Goal: Book appointment/travel/reservation

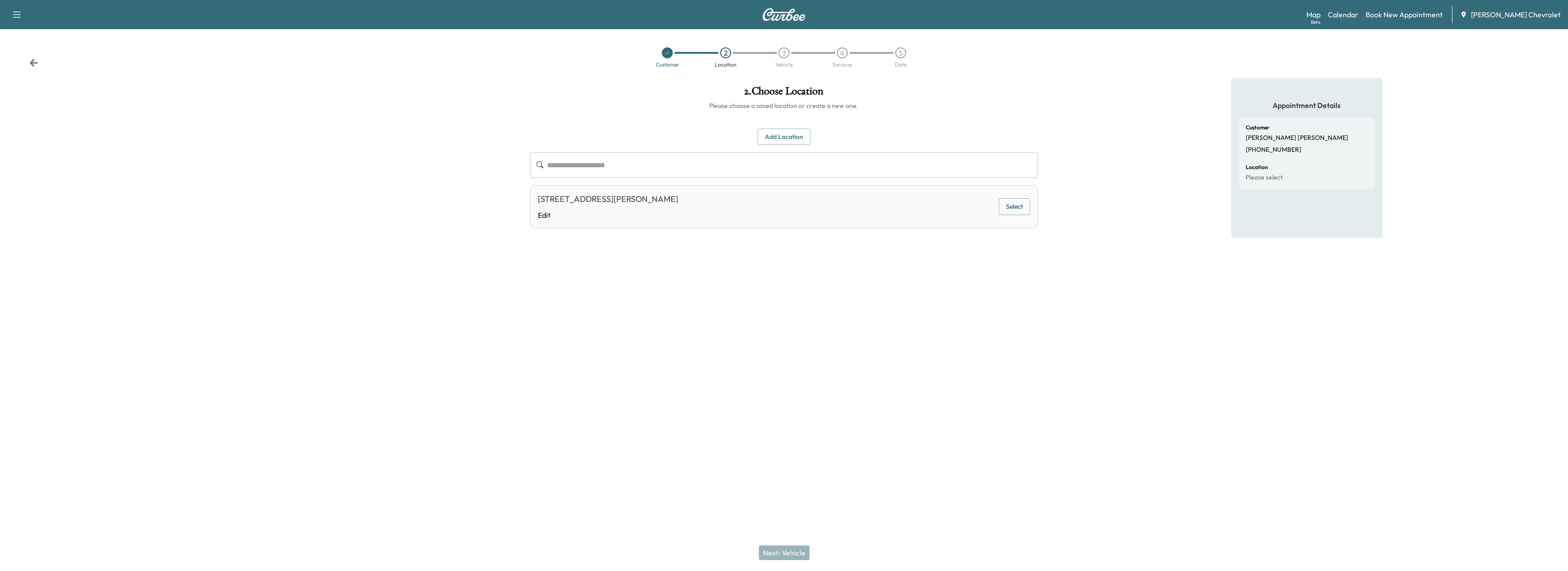
click at [1020, 211] on button "Select" at bounding box center [1015, 206] width 32 height 17
click at [794, 560] on div "Next: Vehicle" at bounding box center [784, 553] width 1568 height 37
click at [794, 558] on button "Next: Vehicle" at bounding box center [785, 553] width 51 height 14
click at [1020, 213] on button "Select" at bounding box center [1015, 208] width 32 height 17
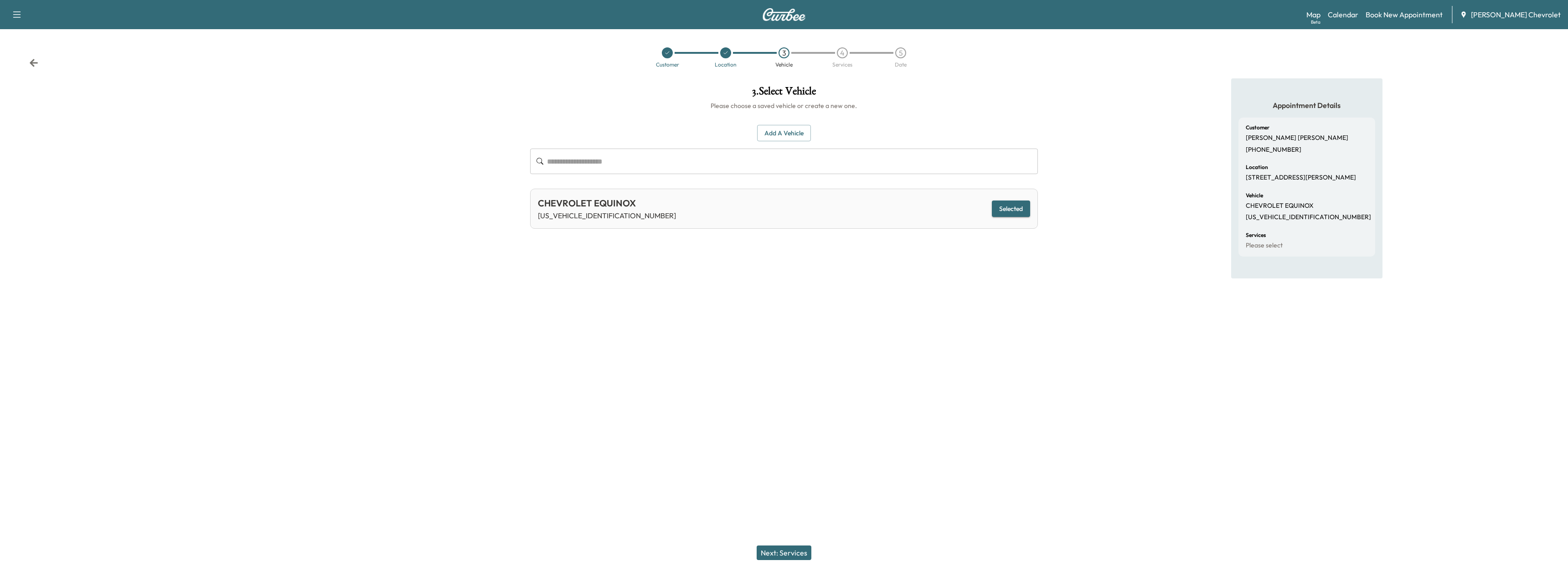
click at [790, 560] on div "Next: Services" at bounding box center [784, 553] width 1568 height 37
click at [789, 556] on button "Next: Services" at bounding box center [784, 553] width 55 height 14
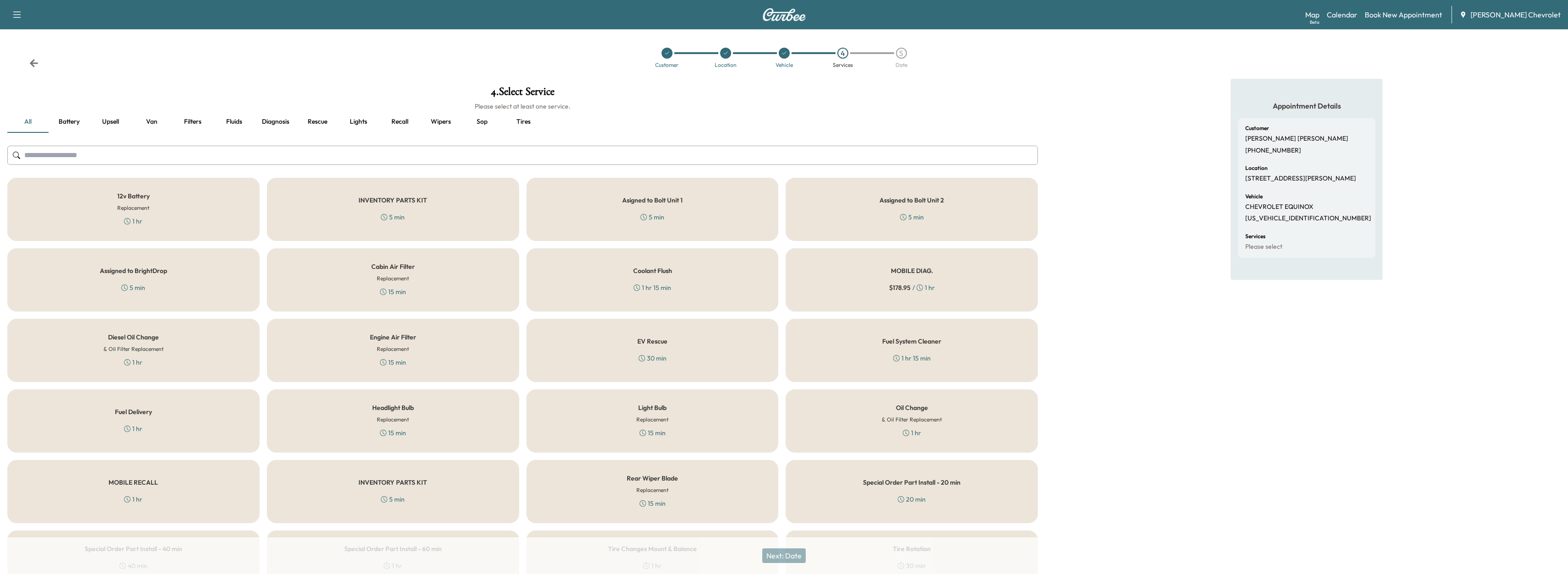
click at [921, 420] on h6 "& Oil Filter Replacement" at bounding box center [911, 419] width 60 height 8
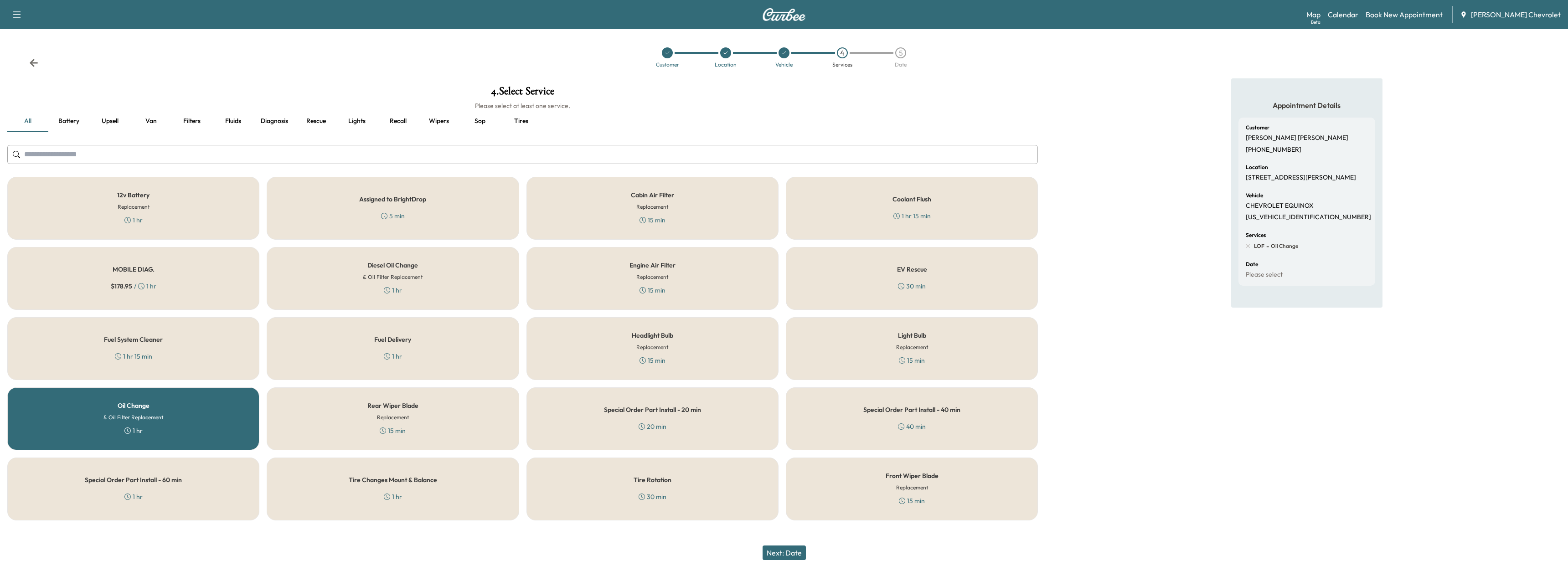
click at [803, 555] on button "Next: Date" at bounding box center [784, 553] width 43 height 14
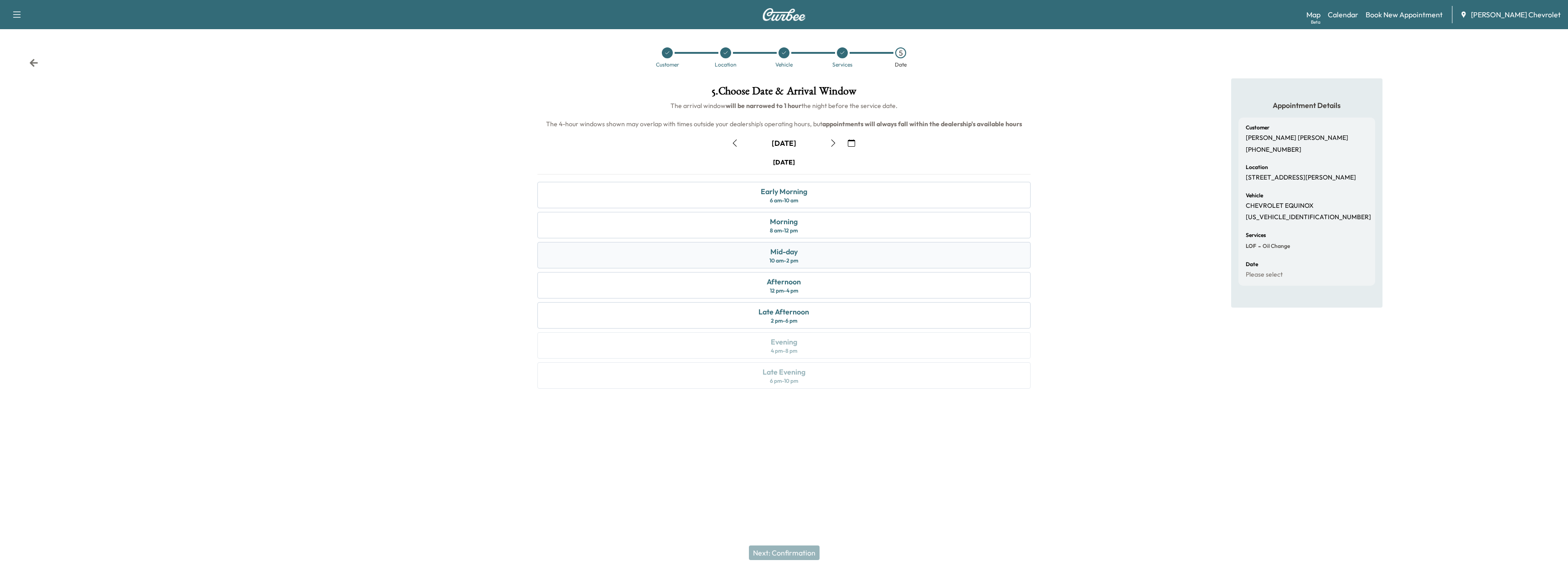
click at [837, 242] on div "Mid-day 10 am - 2 pm" at bounding box center [784, 254] width 493 height 26
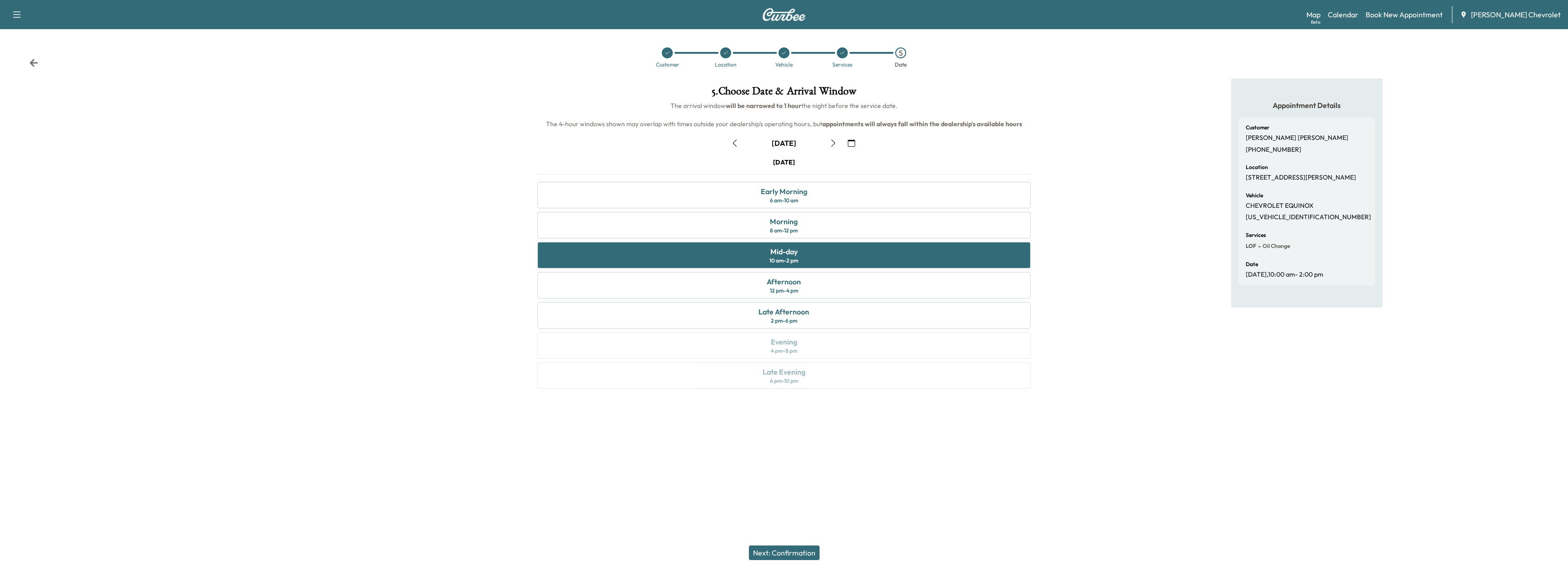
click at [769, 553] on button "Next: Confirmation" at bounding box center [784, 553] width 71 height 14
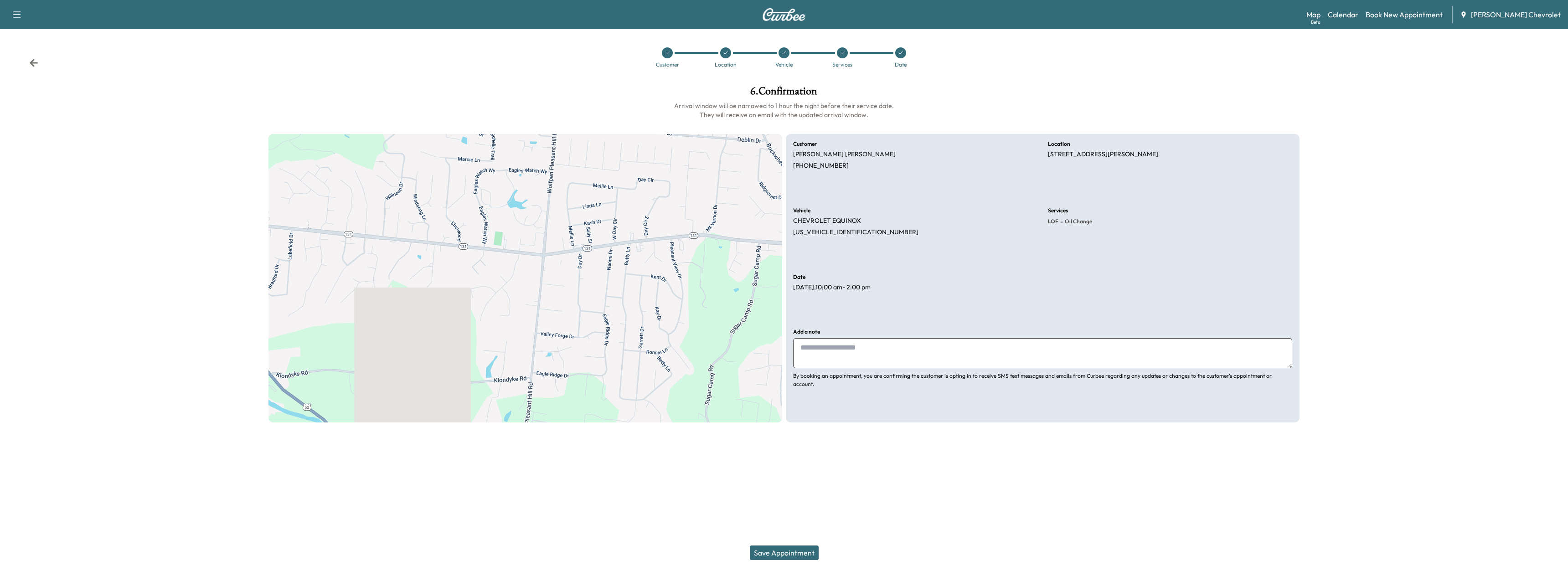
click at [886, 365] on textarea at bounding box center [1043, 353] width 499 height 30
type textarea "**********"
click at [811, 557] on button "Save Appointment" at bounding box center [784, 553] width 68 height 14
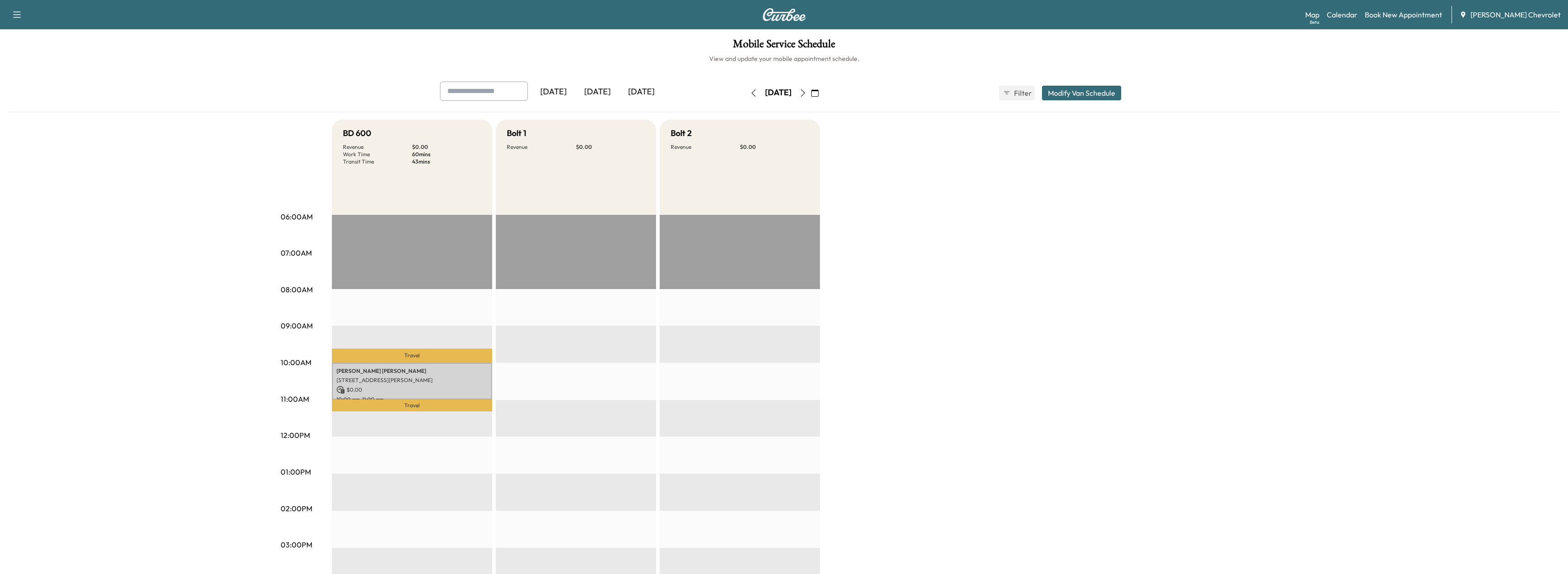
click at [191, 250] on div "[DATE] [DATE] [DATE] [DATE] September 2025 S M T W T F S 31 1 2 3 4 5 6 7 8 9 1…" at bounding box center [783, 444] width 1550 height 725
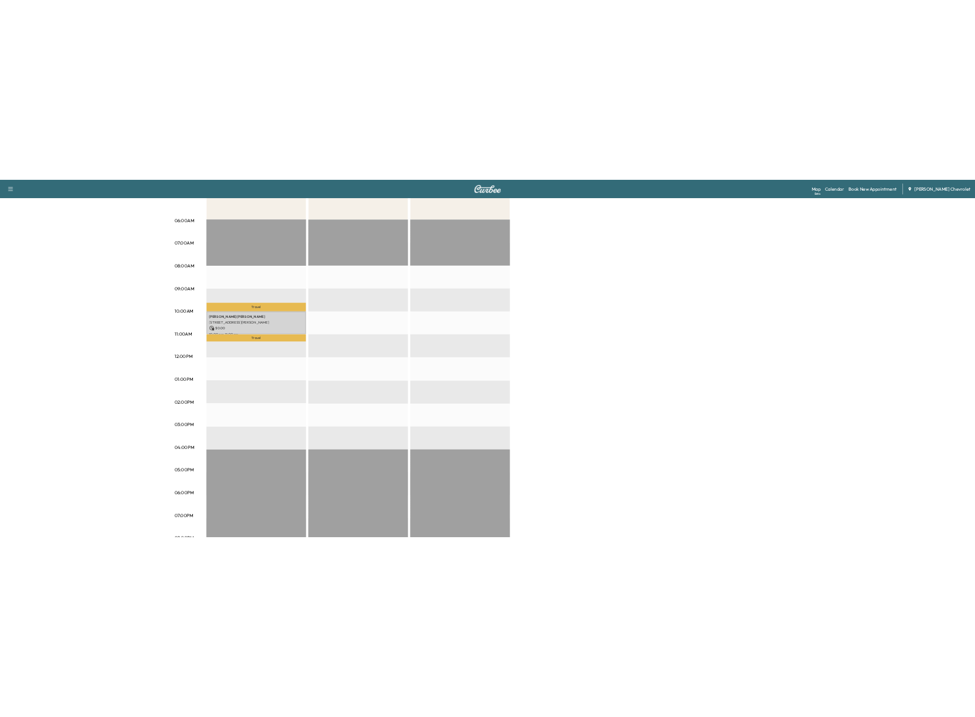
scroll to position [16, 0]
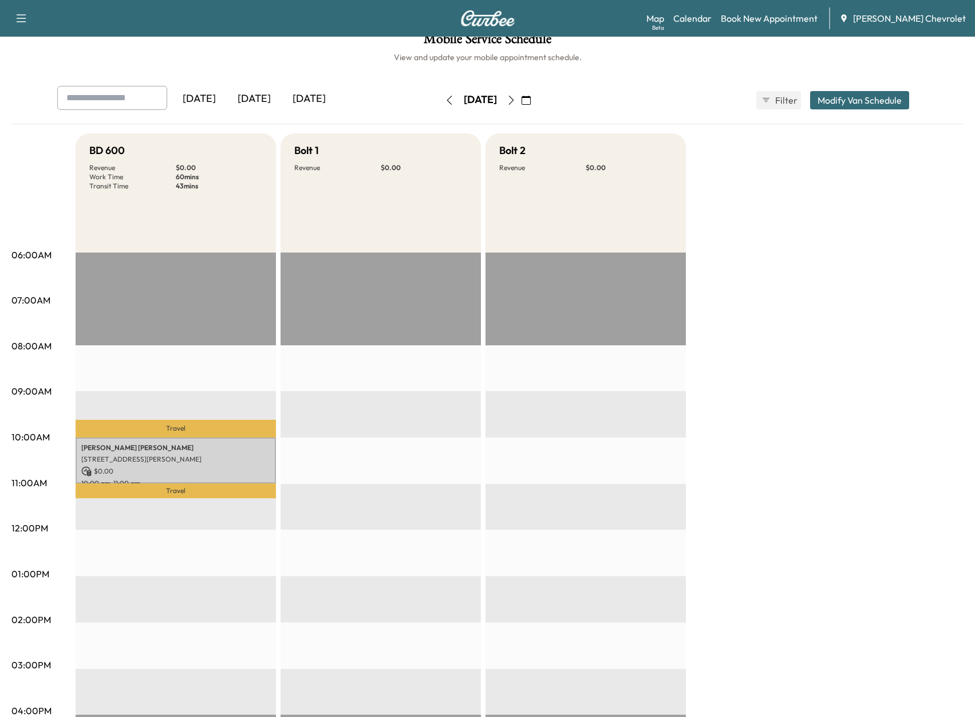
click at [722, 344] on div "BD 600 Revenue $ 0.00 Work Time 60 mins Transit Time 43 mins Travel [PERSON_NAM…" at bounding box center [520, 562] width 888 height 859
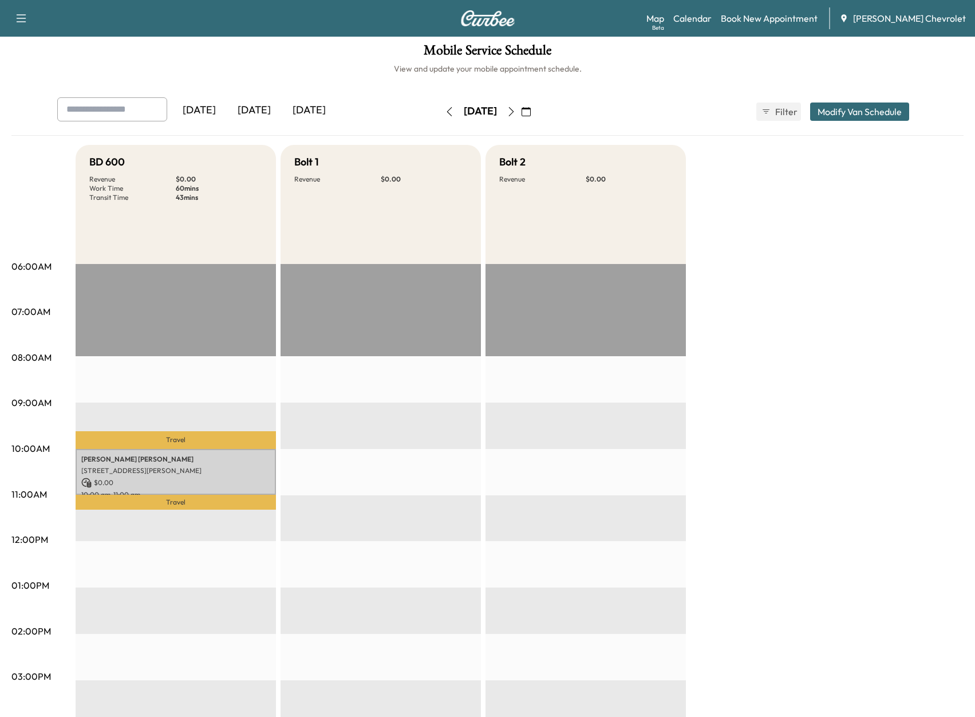
scroll to position [0, 0]
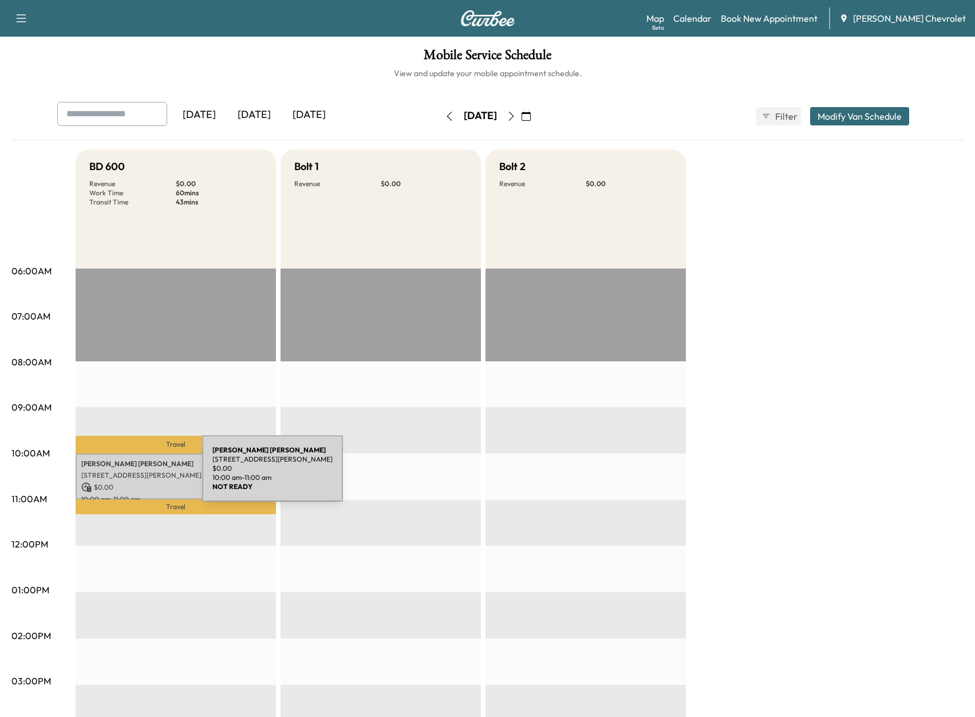
click at [116, 475] on p "[STREET_ADDRESS][PERSON_NAME]" at bounding box center [175, 475] width 189 height 9
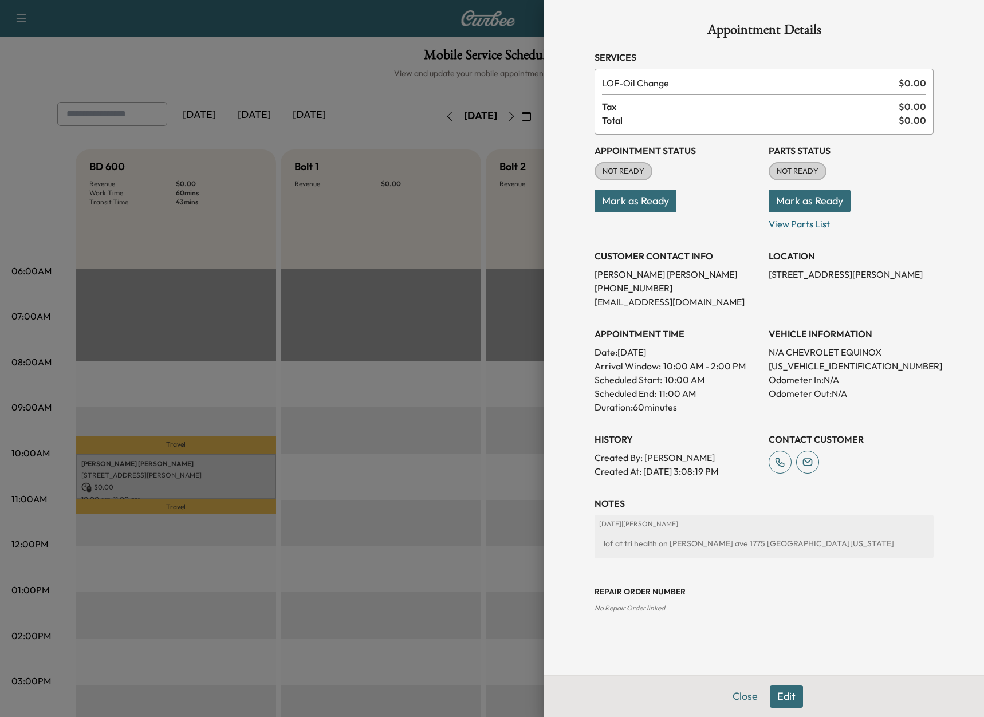
click at [359, 82] on div at bounding box center [492, 358] width 984 height 717
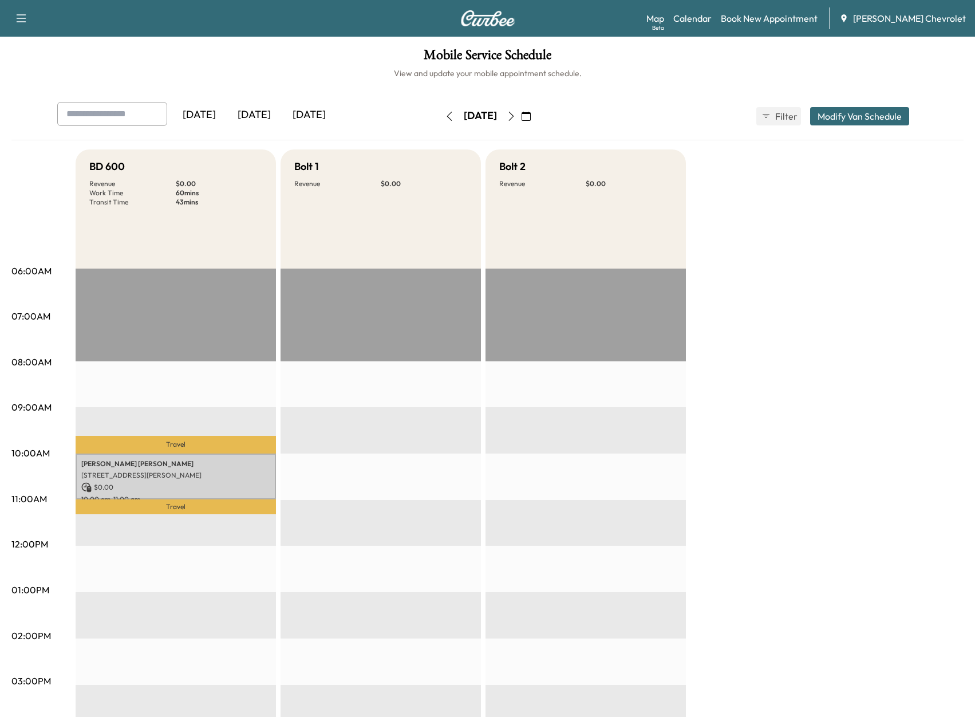
click at [191, 80] on div "Mobile Service Schedule View and update your mobile appointment schedule. [DATE…" at bounding box center [487, 528] width 975 height 983
